Goal: Information Seeking & Learning: Learn about a topic

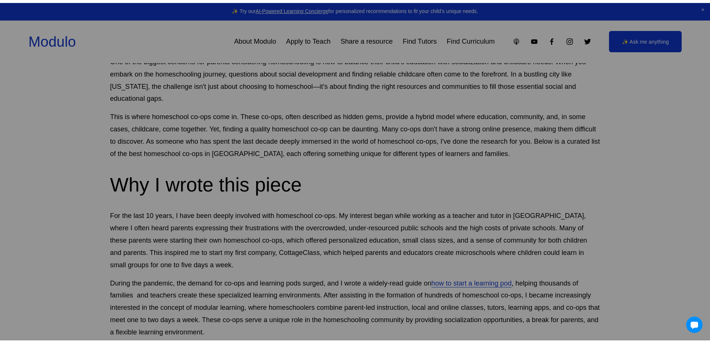
scroll to position [186, 0]
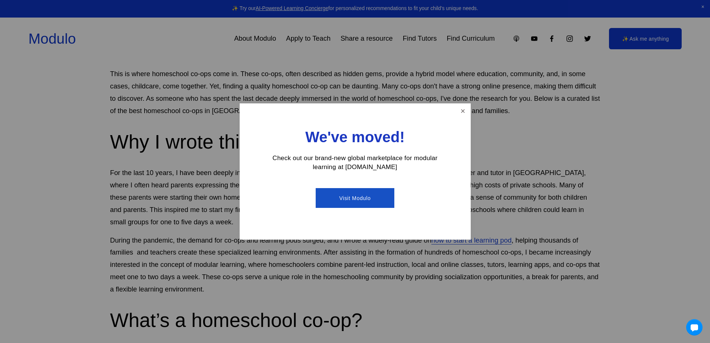
click at [464, 115] on link "Close" at bounding box center [462, 110] width 13 height 13
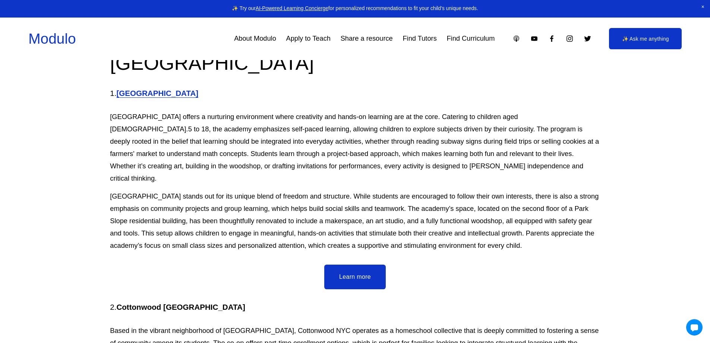
scroll to position [709, 0]
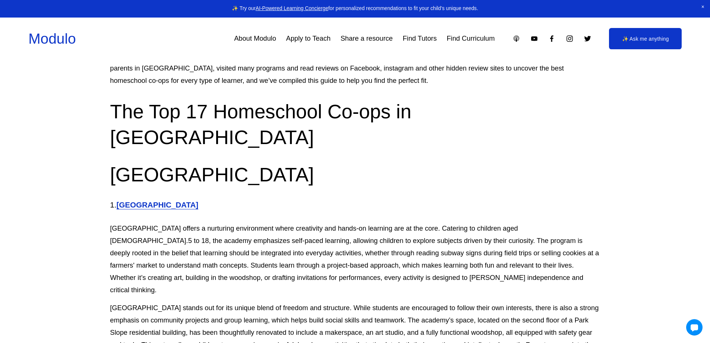
click at [158, 200] on strong "[GEOGRAPHIC_DATA]" at bounding box center [157, 204] width 82 height 9
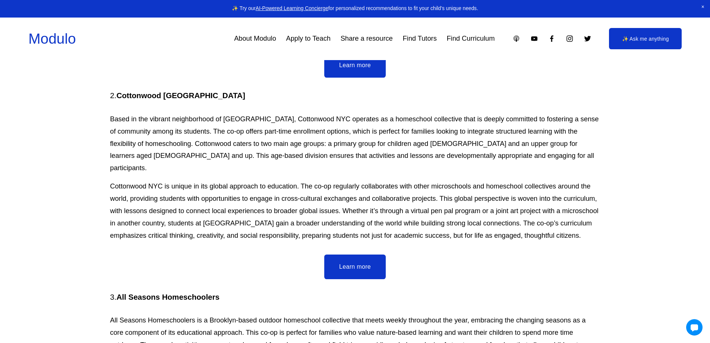
scroll to position [1044, 0]
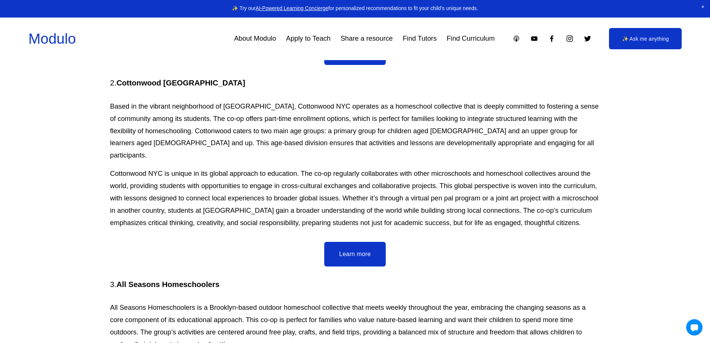
click at [348, 242] on link "Learn more" at bounding box center [355, 254] width 62 height 25
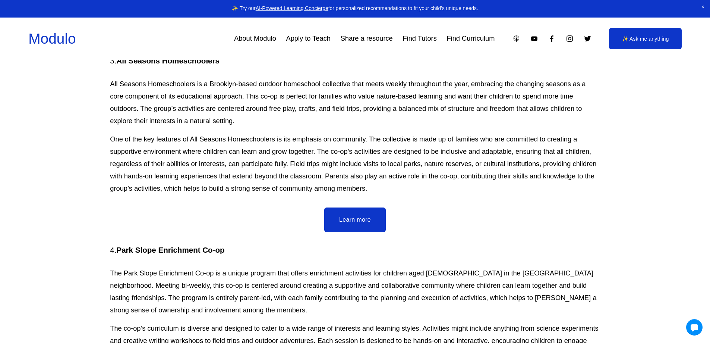
scroll to position [1268, 0]
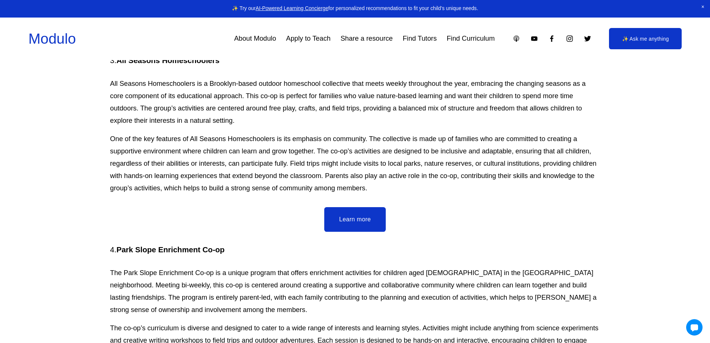
click at [357, 207] on link "Learn more" at bounding box center [355, 219] width 62 height 25
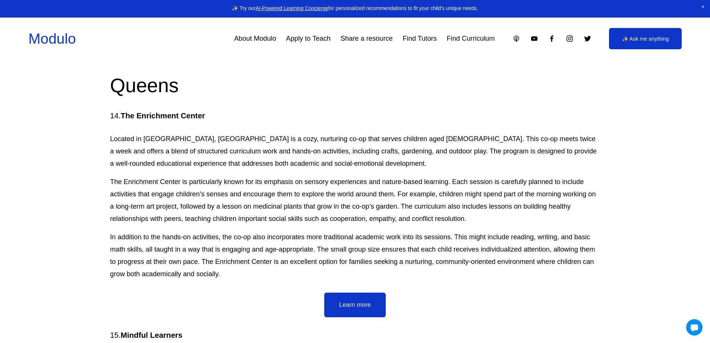
scroll to position [3692, 0]
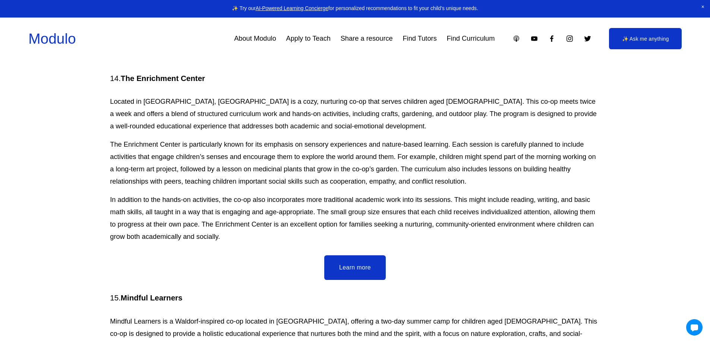
click at [361, 255] on link "Learn more" at bounding box center [355, 267] width 62 height 25
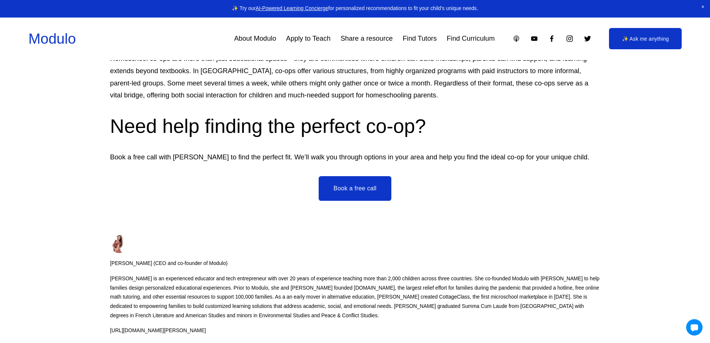
scroll to position [4699, 0]
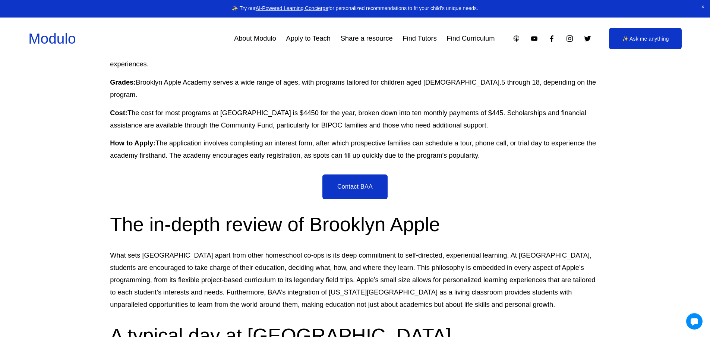
scroll to position [709, 0]
